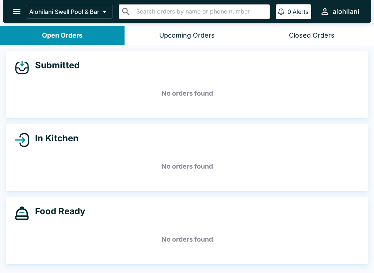
click at [303, 39] on button "Closed Orders" at bounding box center [311, 35] width 124 height 19
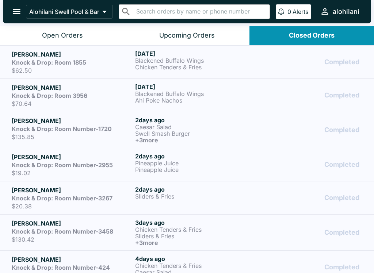
click at [173, 41] on button "Upcoming Orders" at bounding box center [186, 35] width 124 height 19
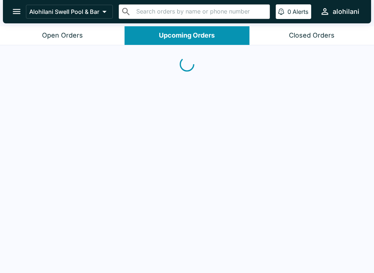
click at [74, 33] on div "Open Orders" at bounding box center [62, 35] width 41 height 8
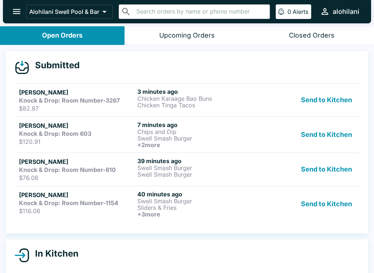
click at [82, 203] on strong "Knock & Drop: Room Number-1154" at bounding box center [68, 202] width 99 height 7
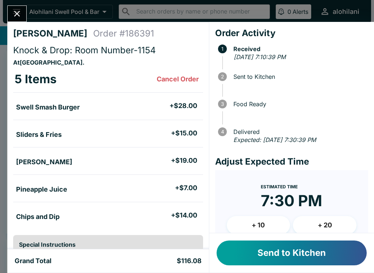
click at [312, 254] on button "Send to Kitchen" at bounding box center [291, 252] width 150 height 25
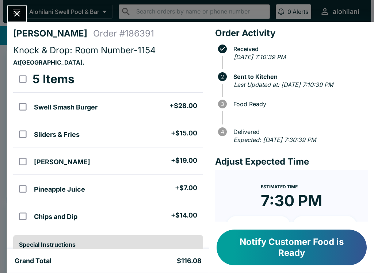
click at [20, 10] on icon "Close" at bounding box center [17, 14] width 10 height 10
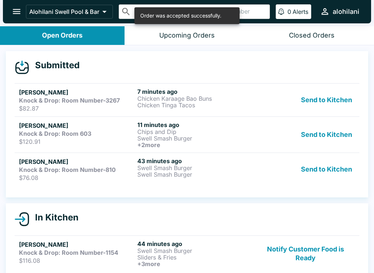
click at [66, 172] on strong "Knock & Drop: Room Number-810" at bounding box center [67, 169] width 97 height 7
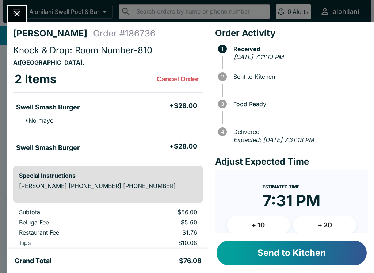
click at [17, 20] on button "Close" at bounding box center [17, 14] width 19 height 16
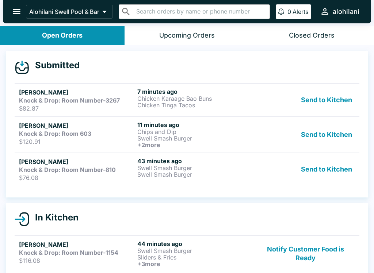
click at [219, 174] on p "Swell Smash Burger" at bounding box center [194, 174] width 115 height 7
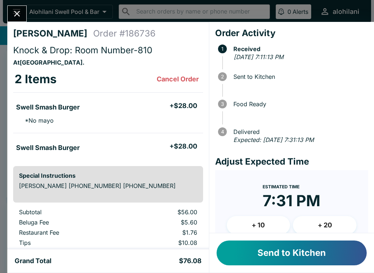
click at [304, 259] on button "Send to Kitchen" at bounding box center [291, 252] width 150 height 25
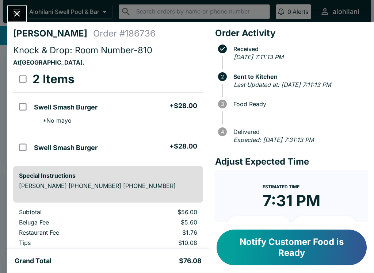
click at [11, 7] on button "Close" at bounding box center [17, 14] width 19 height 16
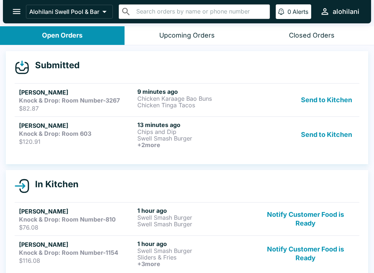
click at [195, 140] on p "Swell Smash Burger" at bounding box center [194, 138] width 115 height 7
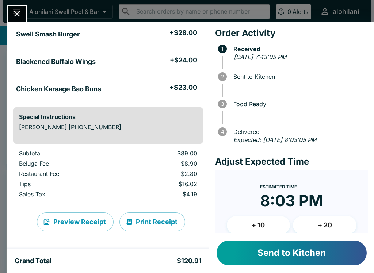
scroll to position [100, 0]
click at [282, 237] on div "Send to Kitchen" at bounding box center [291, 252] width 165 height 39
click at [306, 252] on button "Send to Kitchen" at bounding box center [291, 252] width 150 height 25
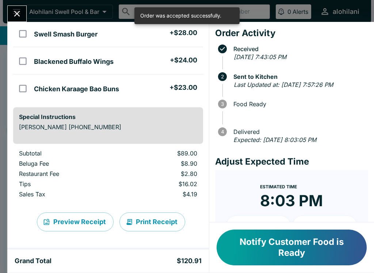
click at [20, 12] on icon "Close" at bounding box center [17, 14] width 10 height 10
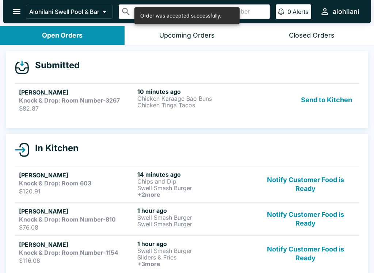
click at [170, 112] on link "[PERSON_NAME] Knock & Drop: Room Number-3267 $82.87 10 minutes ago Chicken Kara…" at bounding box center [187, 99] width 344 height 33
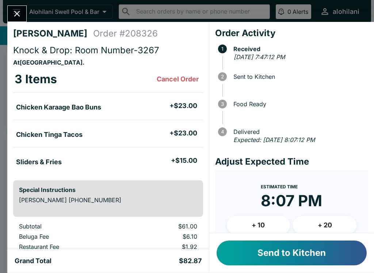
click at [20, 21] on button "Close" at bounding box center [17, 14] width 19 height 16
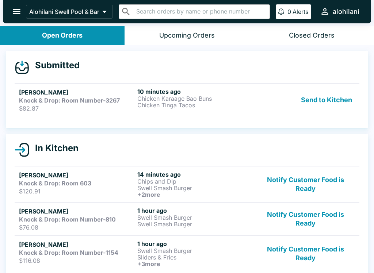
click at [37, 97] on strong "Knock & Drop: Room Number-3267" at bounding box center [69, 100] width 101 height 7
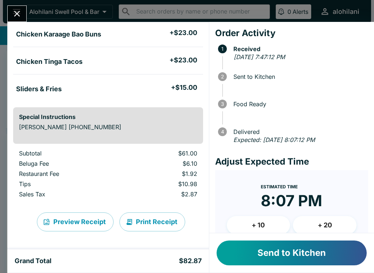
scroll to position [73, 0]
click at [309, 264] on button "Send to Kitchen" at bounding box center [291, 252] width 150 height 25
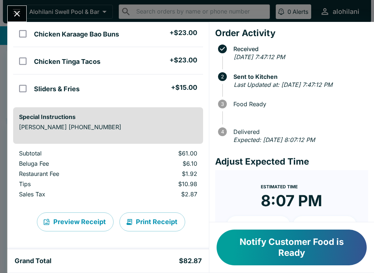
click at [15, 10] on icon "Close" at bounding box center [17, 14] width 10 height 10
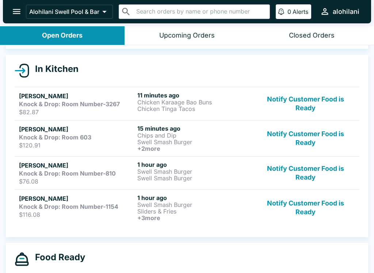
scroll to position [73, 0]
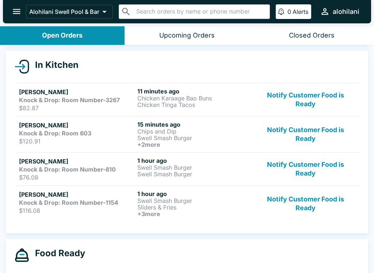
click at [114, 108] on p "$82.87" at bounding box center [76, 107] width 115 height 7
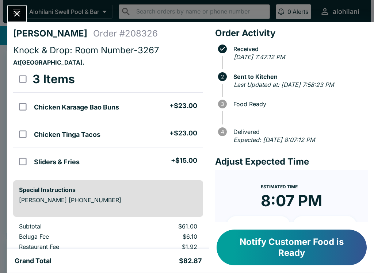
click at [21, 5] on div "[PERSON_NAME] Order # 208326 Knock & Drop: Room Number-3267 At [GEOGRAPHIC_DATA…" at bounding box center [187, 136] width 374 height 273
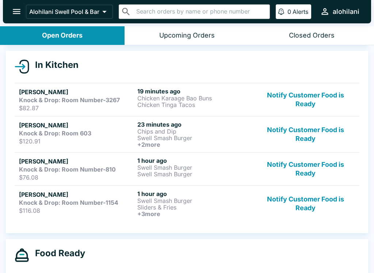
click at [159, 135] on p "Swell Smash Burger" at bounding box center [194, 138] width 115 height 7
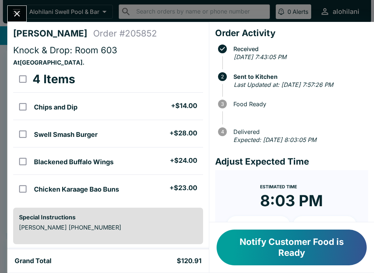
click at [10, 16] on button "Close" at bounding box center [17, 14] width 19 height 16
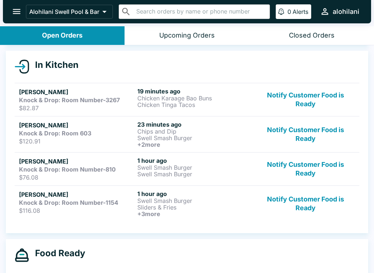
click at [167, 174] on p "Swell Smash Burger" at bounding box center [194, 174] width 115 height 7
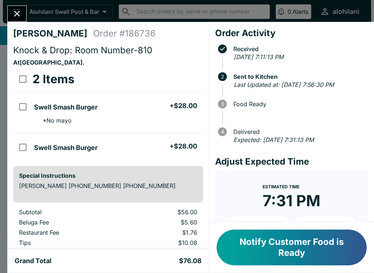
click at [23, 11] on button "Close" at bounding box center [17, 14] width 19 height 16
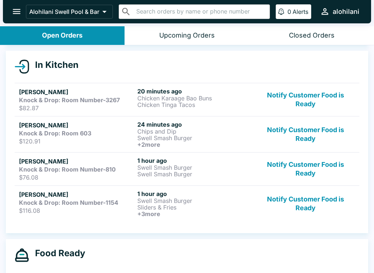
click at [105, 204] on strong "Knock & Drop: Room Number-1154" at bounding box center [68, 202] width 99 height 7
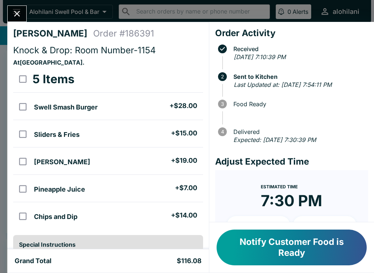
click at [16, 15] on icon "Close" at bounding box center [17, 14] width 6 height 6
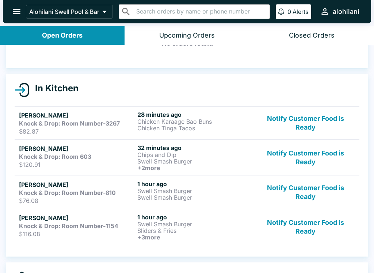
scroll to position [50, 0]
click at [330, 111] on button "Notify Customer Food is Ready" at bounding box center [305, 123] width 99 height 24
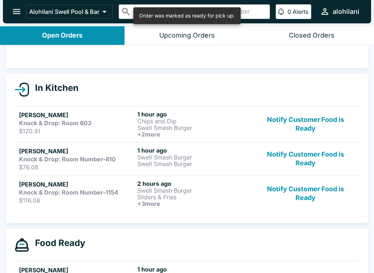
click at [323, 123] on button "Notify Customer Food is Ready" at bounding box center [305, 124] width 99 height 27
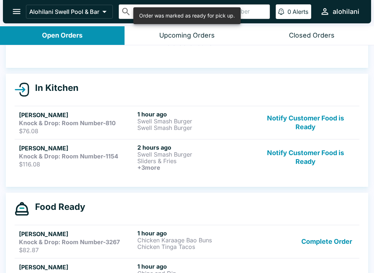
click at [325, 113] on button "Notify Customer Food is Ready" at bounding box center [305, 123] width 99 height 24
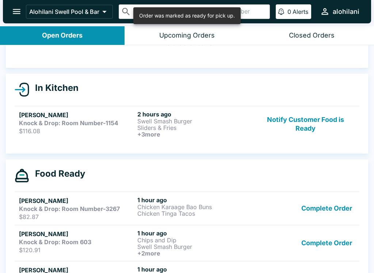
click at [327, 112] on button "Notify Customer Food is Ready" at bounding box center [305, 124] width 99 height 27
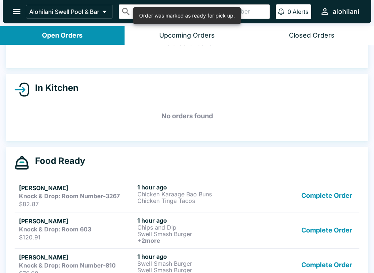
click at [331, 188] on button "Complete Order" at bounding box center [326, 196] width 57 height 24
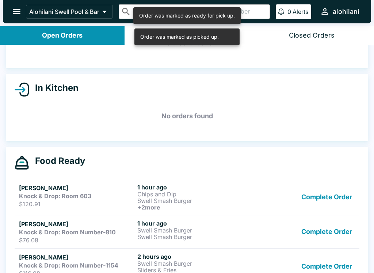
click at [331, 188] on button "Complete Order" at bounding box center [326, 197] width 57 height 27
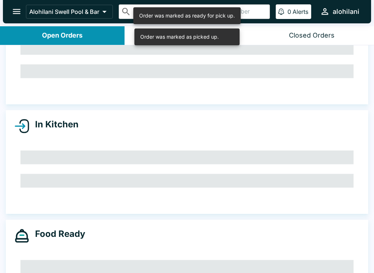
scroll to position [42, 0]
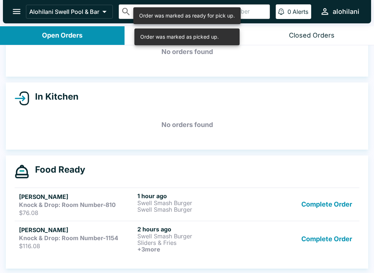
click at [327, 190] on link "[PERSON_NAME] Knock & Drop: Room Number-810 $76.08 1 hour ago Swell Smash Burge…" at bounding box center [187, 204] width 344 height 33
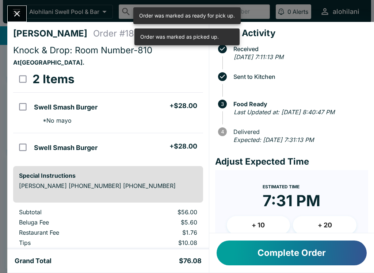
click at [330, 204] on div "Estimated Time 7:31 PM + 10 + 20" at bounding box center [292, 211] width 130 height 58
click at [317, 255] on button "Complete Order" at bounding box center [291, 252] width 150 height 25
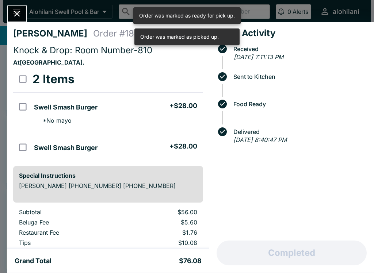
scroll to position [8, 0]
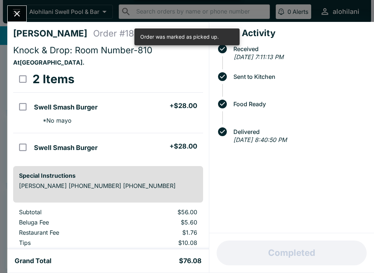
click at [21, 14] on icon "Close" at bounding box center [17, 14] width 10 height 10
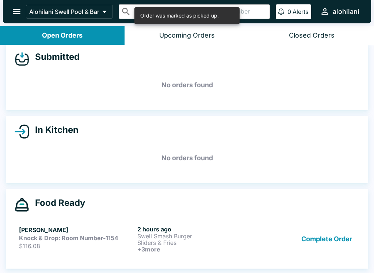
click at [326, 241] on button "Complete Order" at bounding box center [326, 239] width 57 height 27
